Goal: Task Accomplishment & Management: Manage account settings

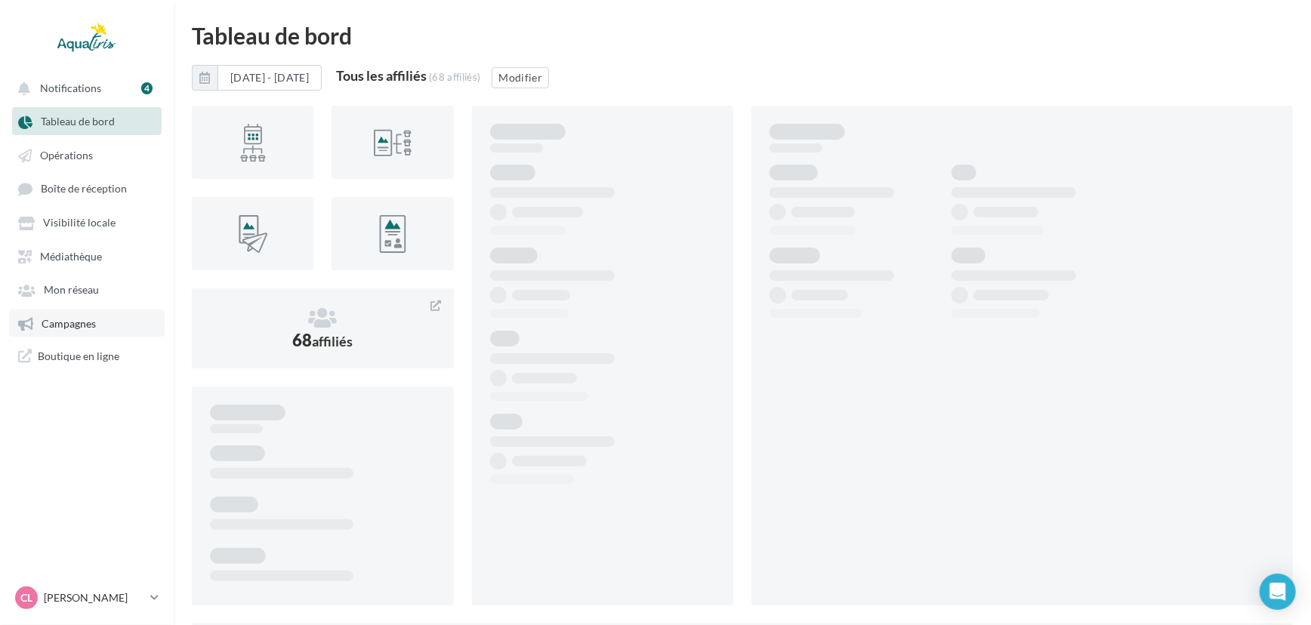
click at [61, 330] on span "Campagnes" at bounding box center [69, 323] width 54 height 13
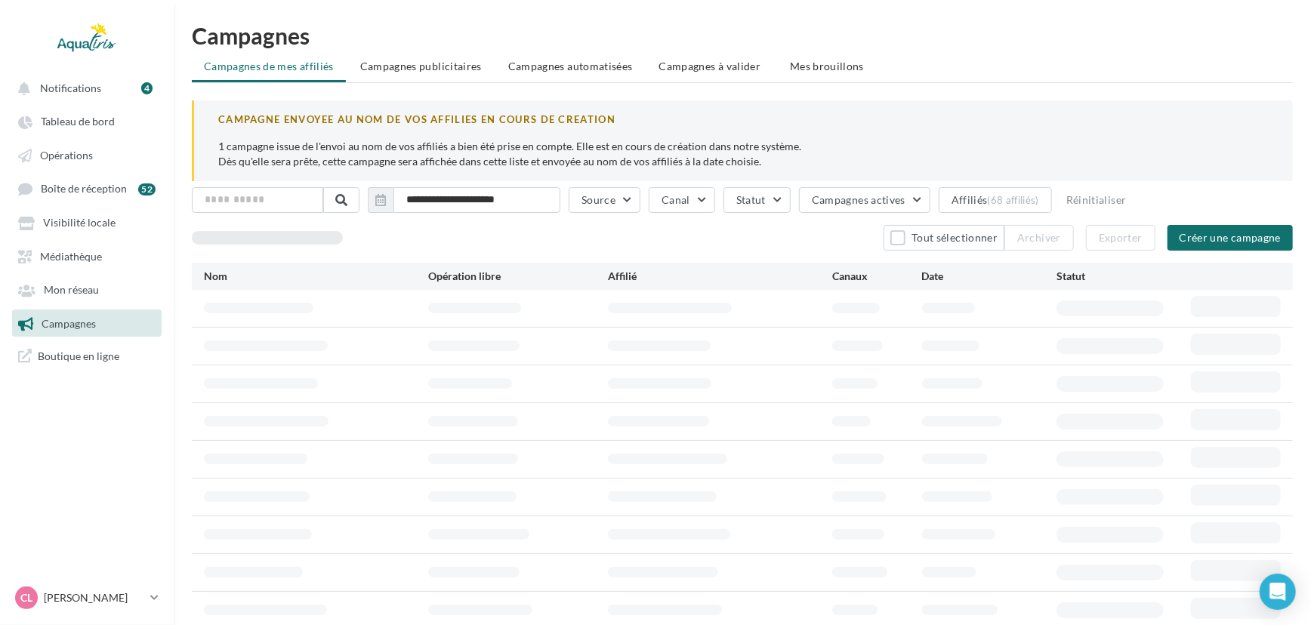
click at [682, 71] on span "Campagnes à valider" at bounding box center [710, 66] width 102 height 15
